Goal: Task Accomplishment & Management: Manage account settings

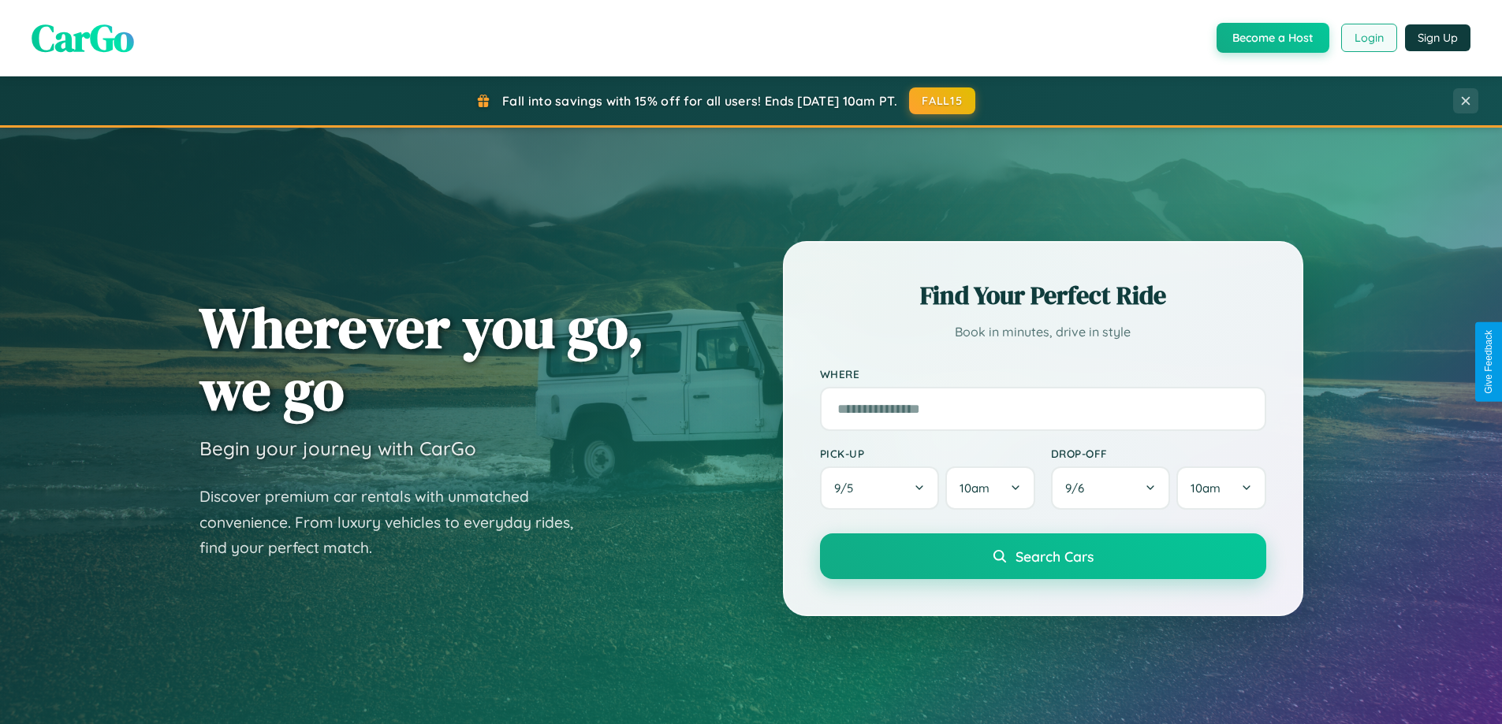
click at [1368, 38] on button "Login" at bounding box center [1369, 38] width 56 height 28
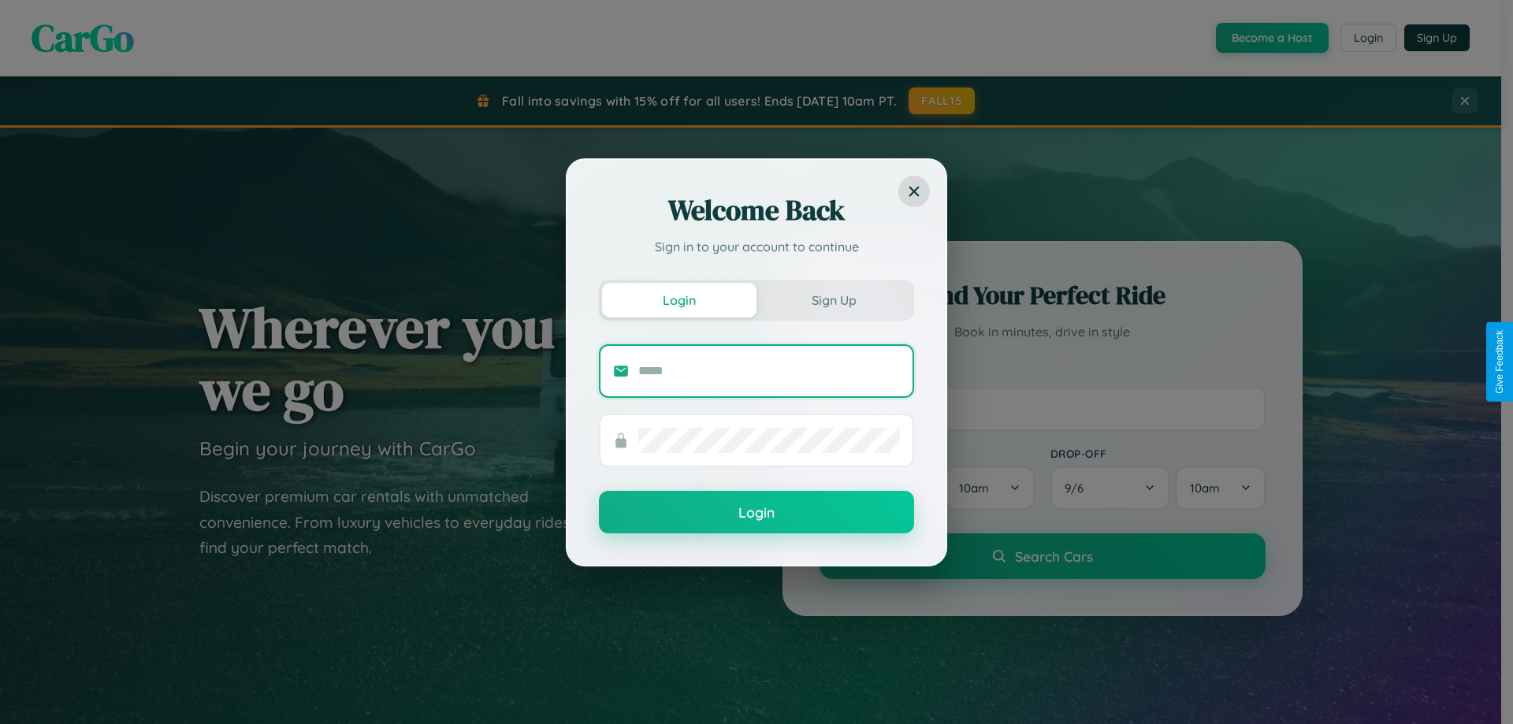
click at [769, 370] on input "text" at bounding box center [769, 371] width 262 height 25
type input "**********"
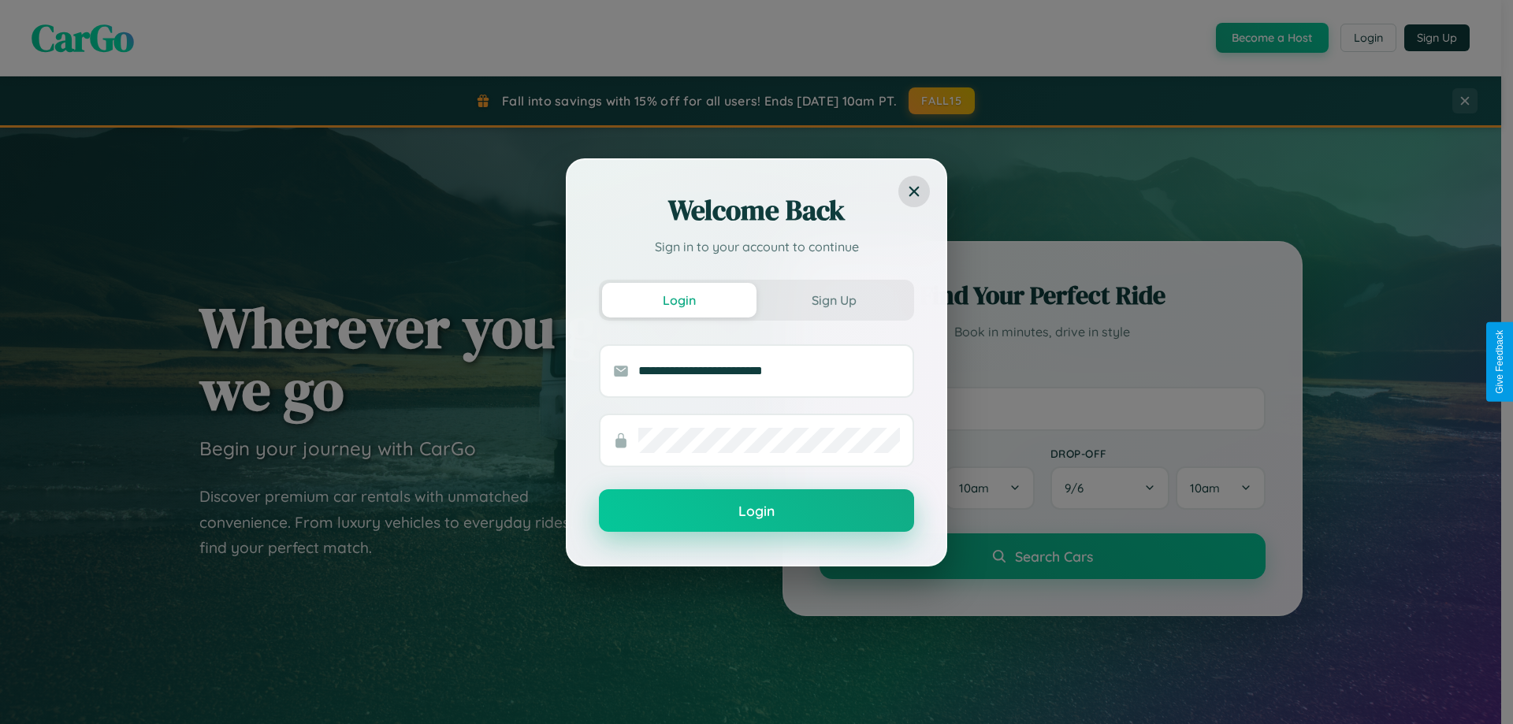
click at [757, 512] on button "Login" at bounding box center [756, 511] width 315 height 43
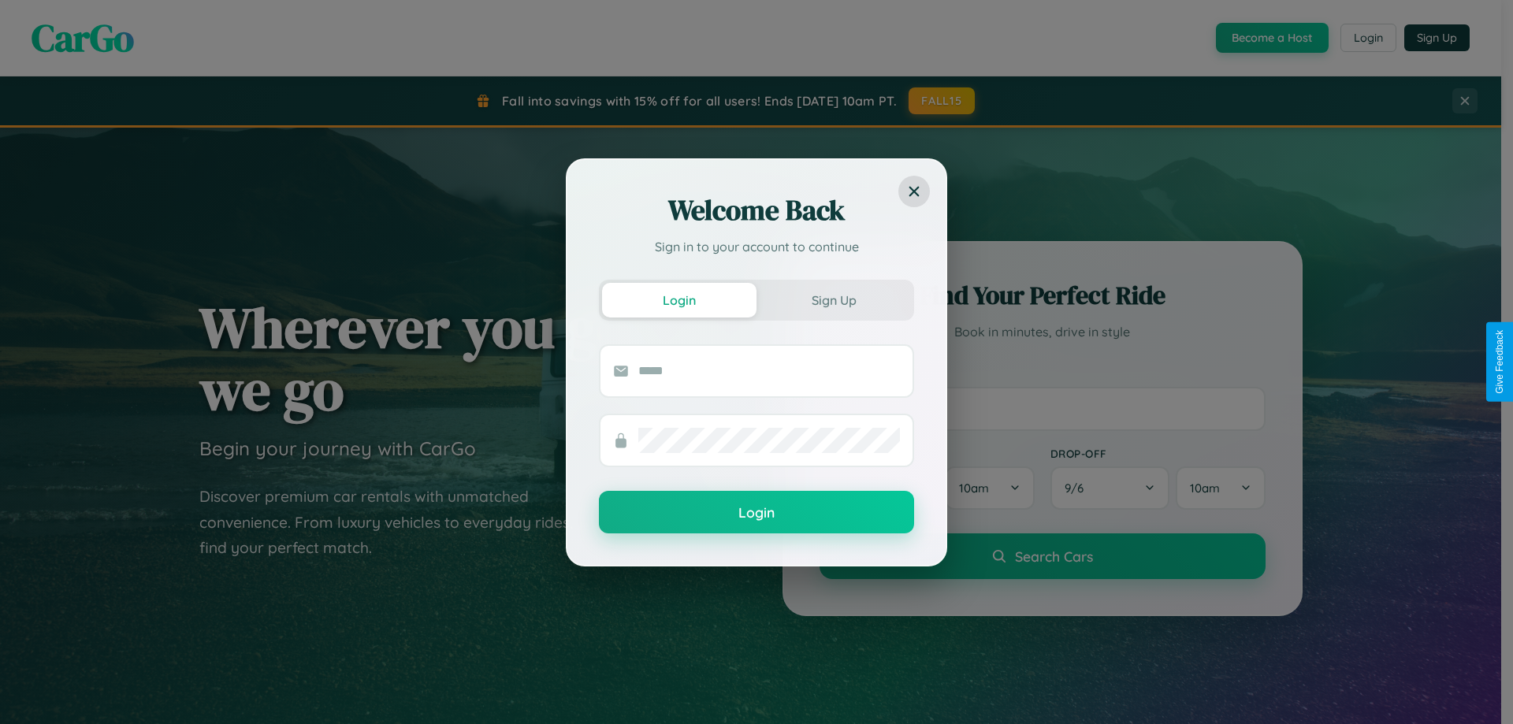
click at [1368, 38] on div "Welcome Back Sign in to your account to continue Login Sign Up Login" at bounding box center [756, 362] width 1513 height 724
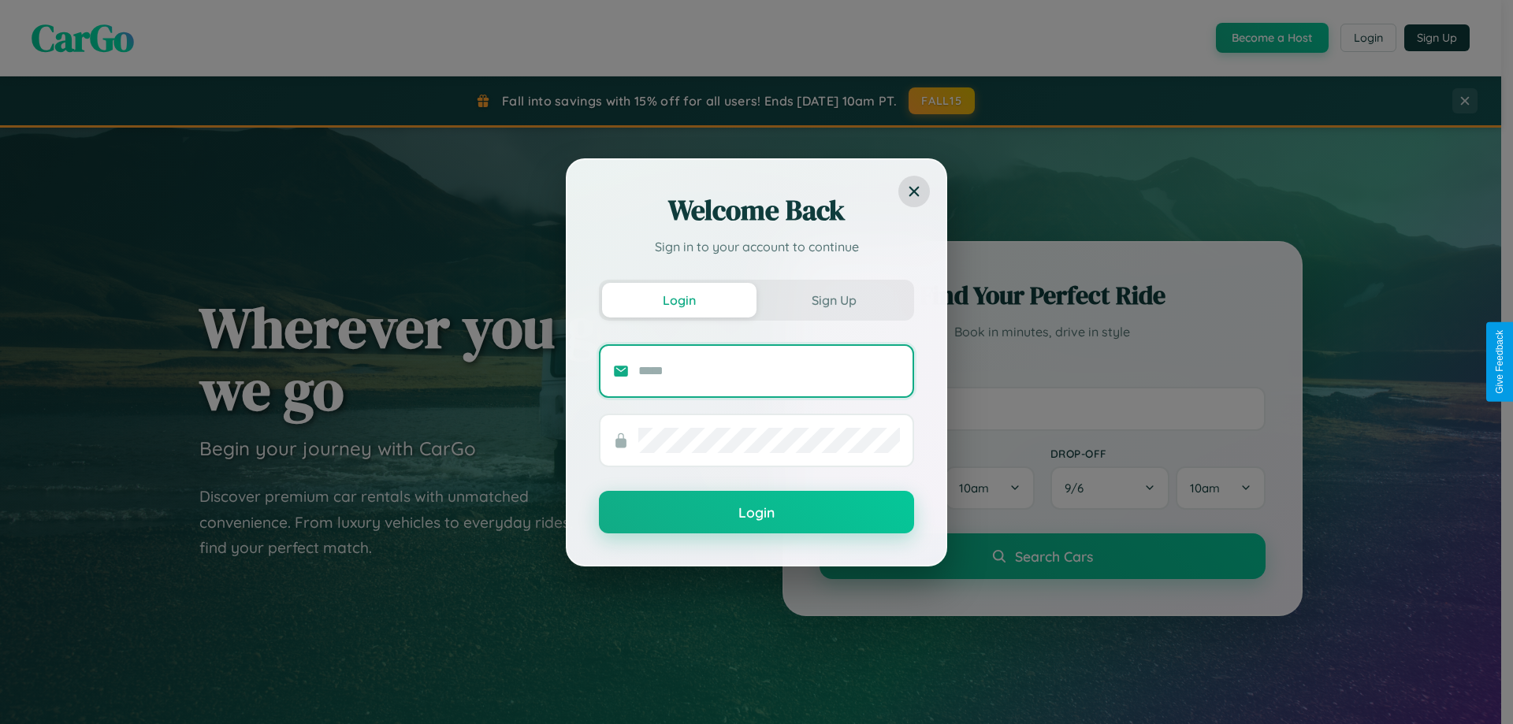
click at [769, 370] on input "text" at bounding box center [769, 371] width 262 height 25
type input "**********"
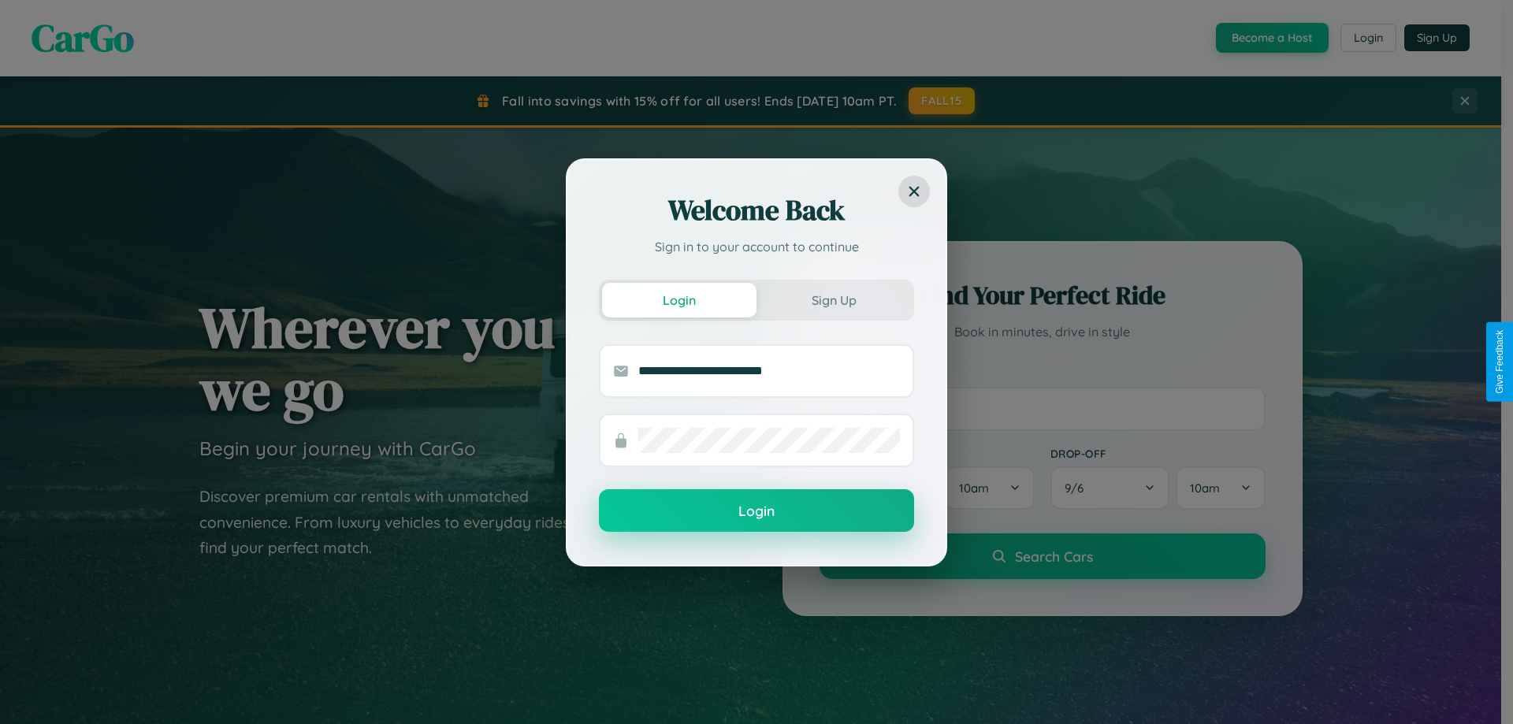
click at [757, 511] on button "Login" at bounding box center [756, 511] width 315 height 43
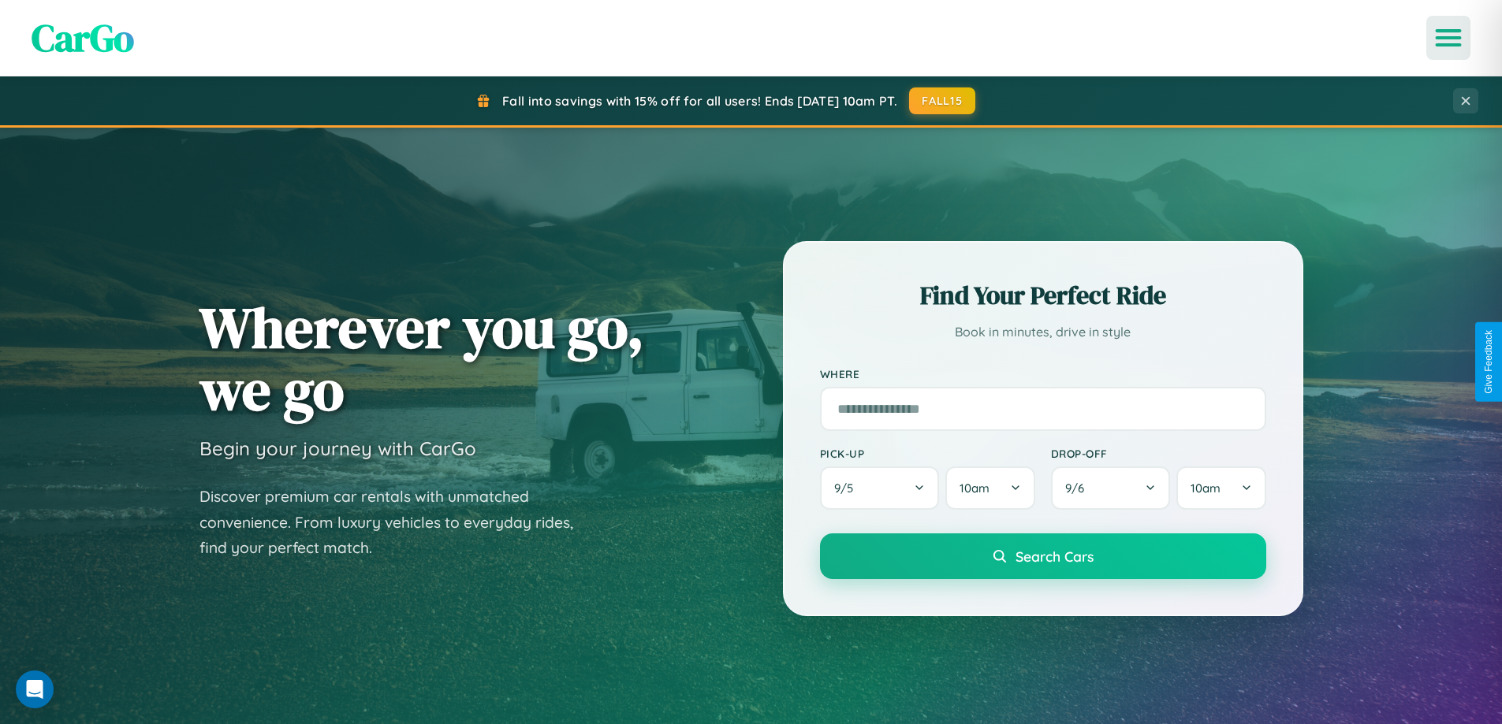
click at [1448, 38] on icon "Open menu" at bounding box center [1448, 38] width 23 height 14
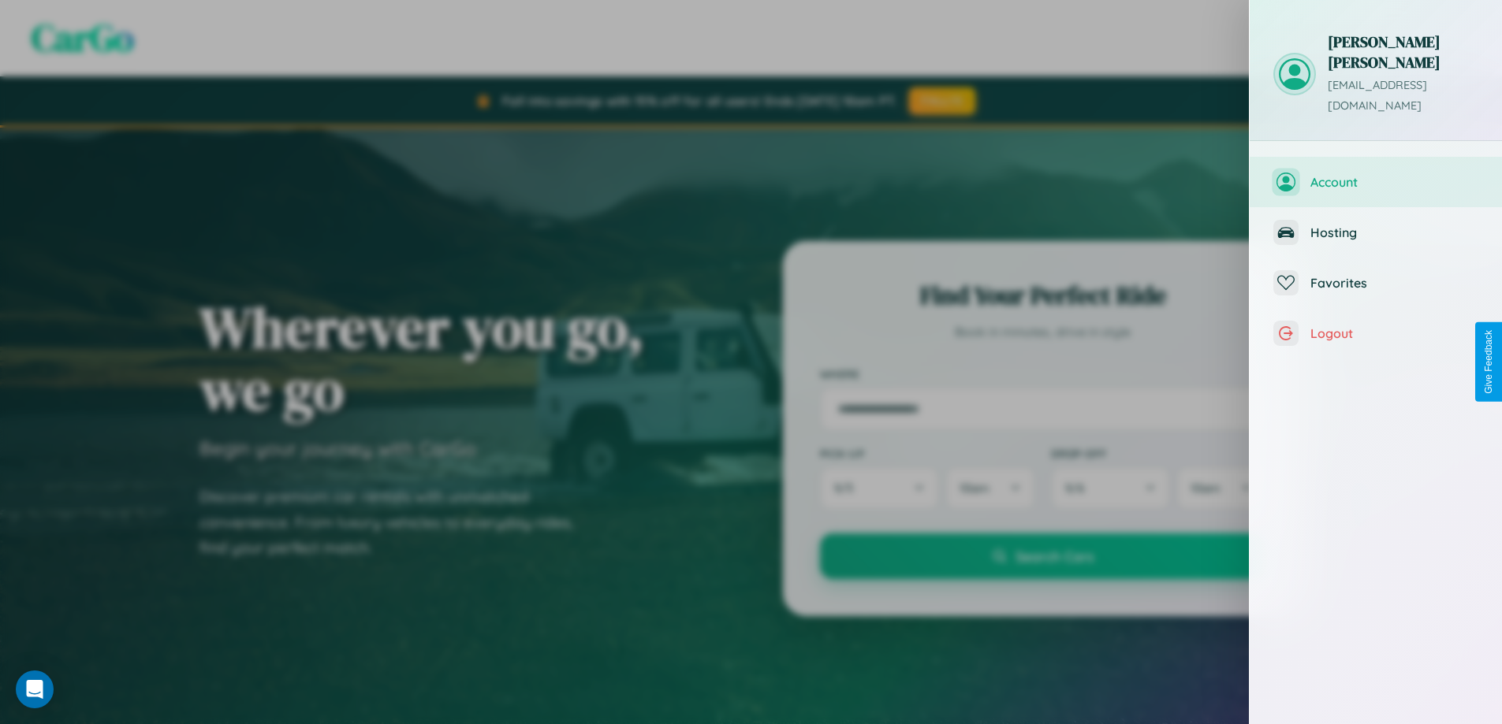
click at [1376, 174] on span "Account" at bounding box center [1394, 182] width 168 height 16
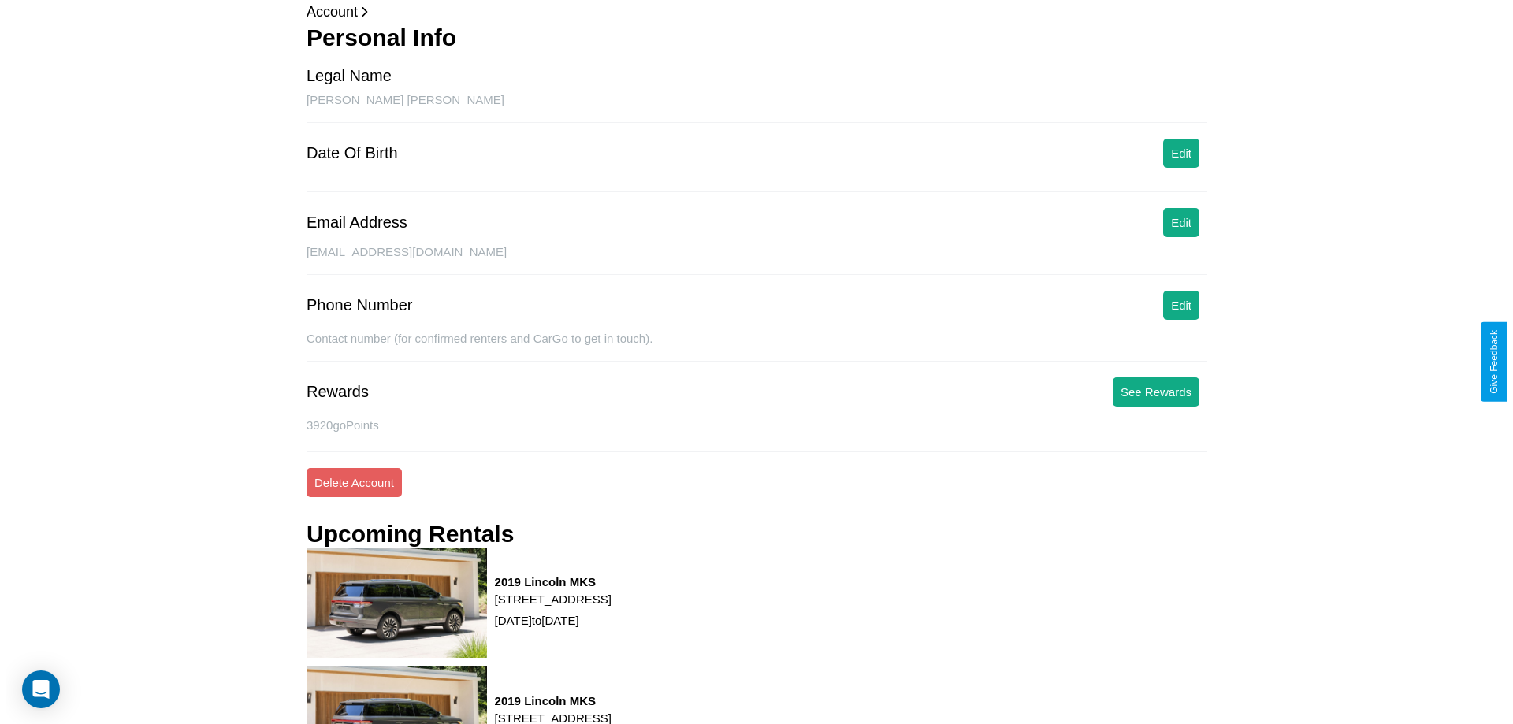
scroll to position [200, 0]
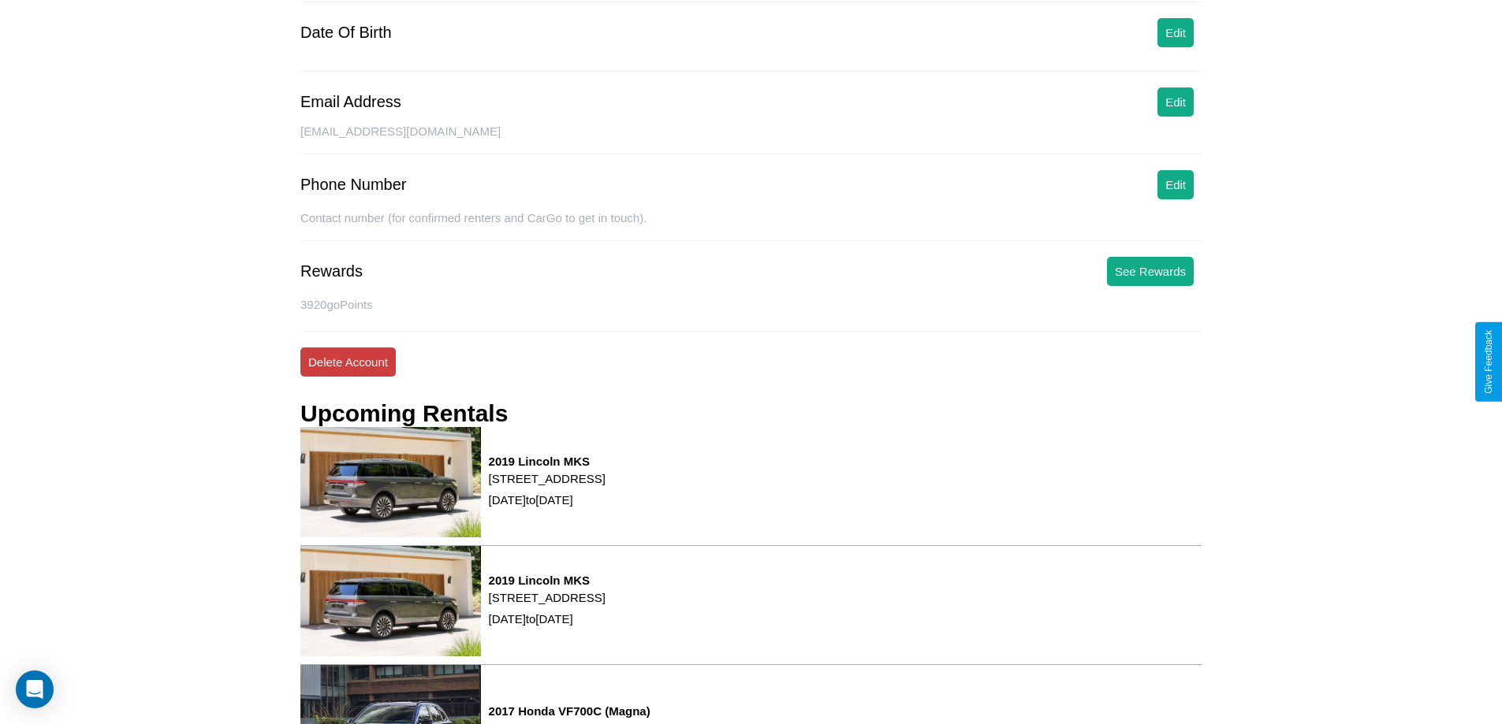
click at [348, 362] on button "Delete Account" at bounding box center [347, 362] width 95 height 29
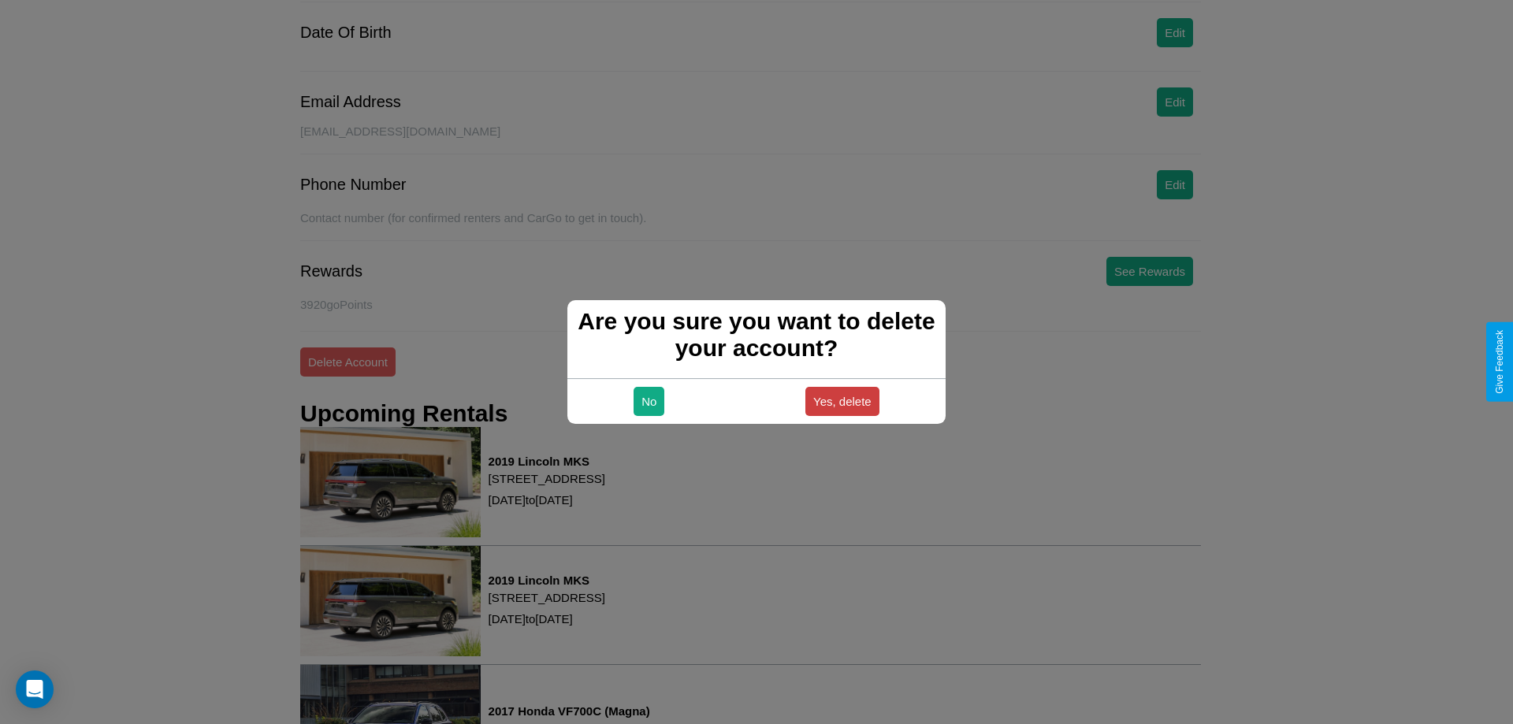
click at [842, 401] on button "Yes, delete" at bounding box center [843, 401] width 74 height 29
